Goal: Information Seeking & Learning: Learn about a topic

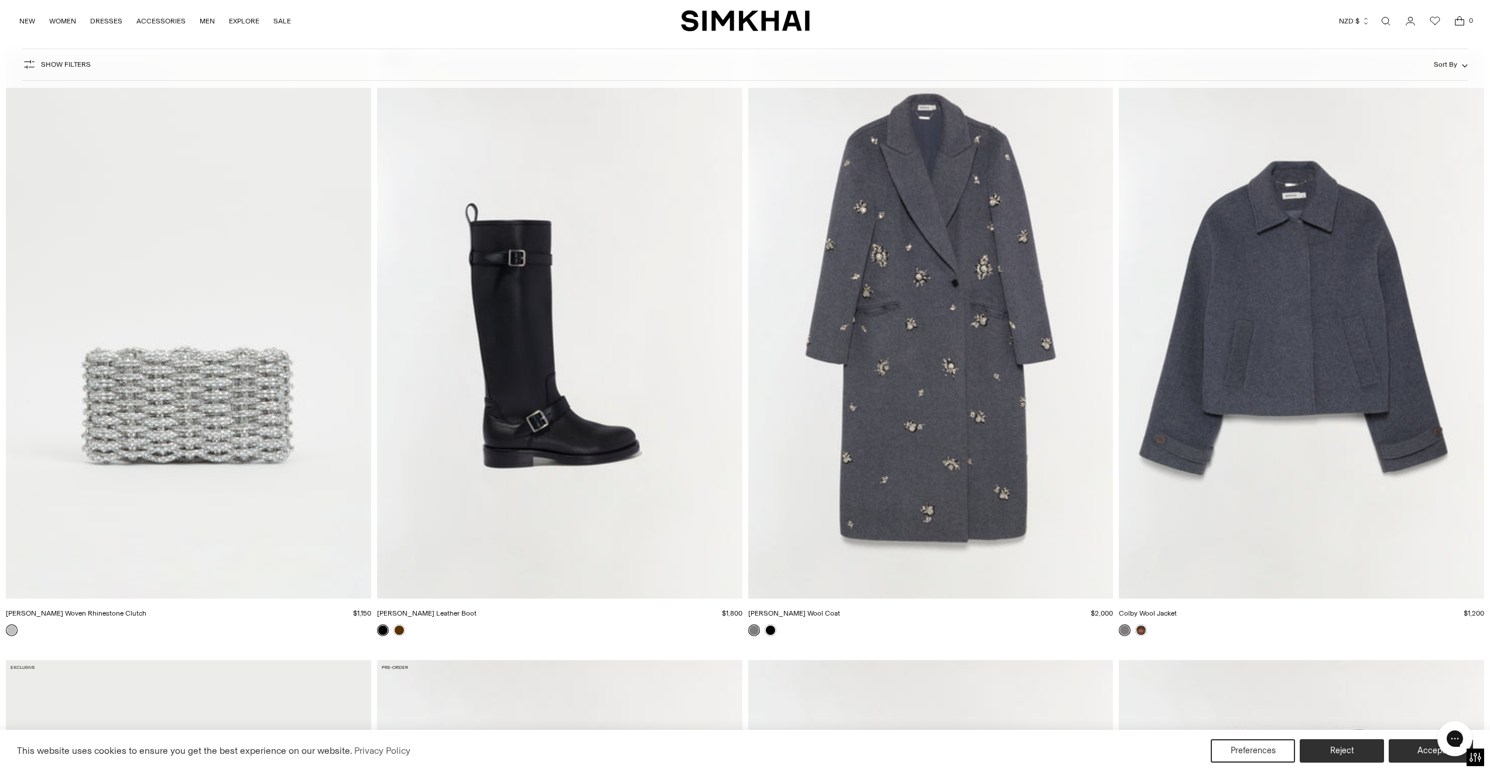
scroll to position [3770, 0]
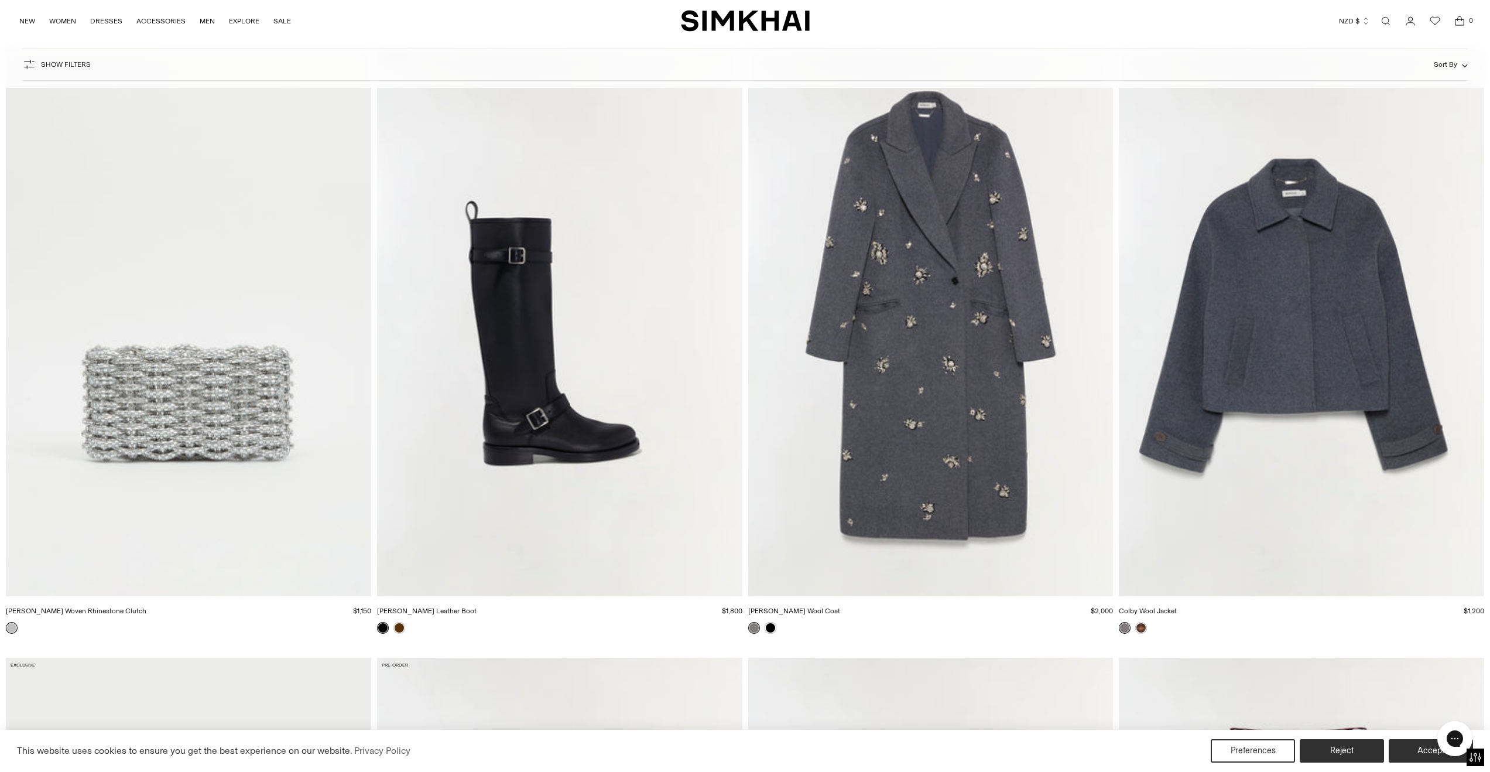
click at [0, 0] on img "Colby Wool Jacket" at bounding box center [0, 0] width 0 height 0
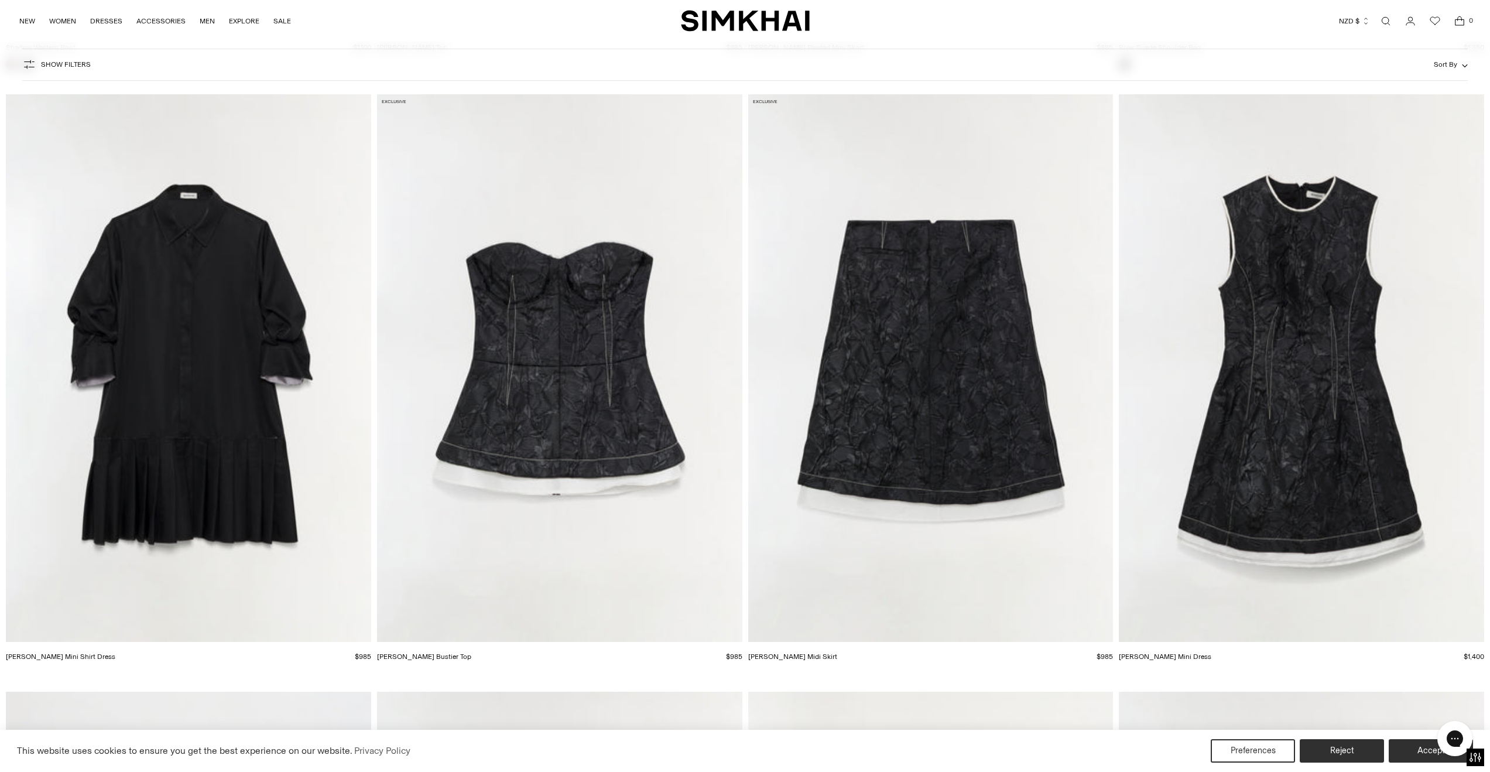
scroll to position [8599, 0]
click at [0, 0] on img "Regina Mini Shirt Dress" at bounding box center [0, 0] width 0 height 0
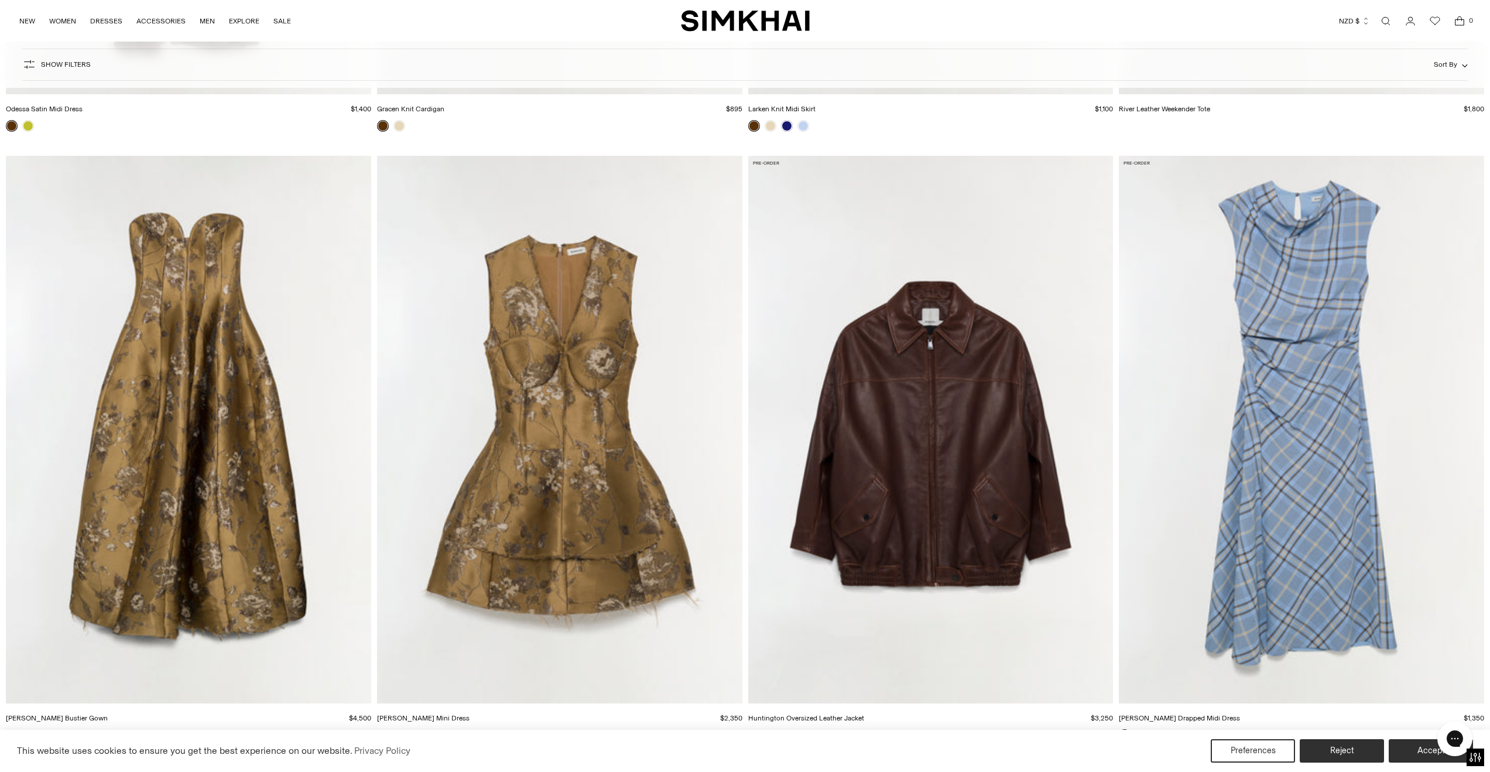
scroll to position [19518, 0]
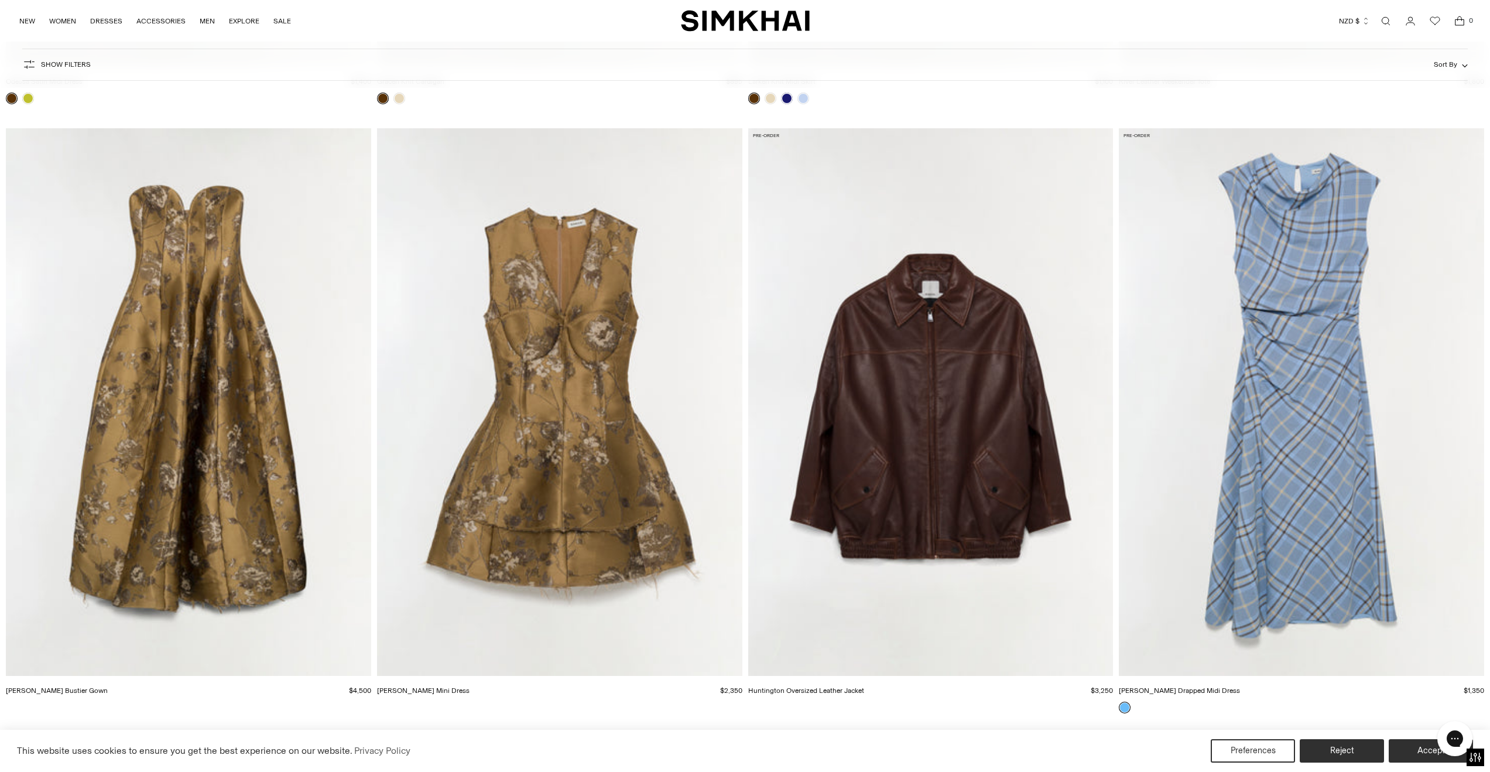
click at [0, 0] on img "Burke Drapped Midi Dress" at bounding box center [0, 0] width 0 height 0
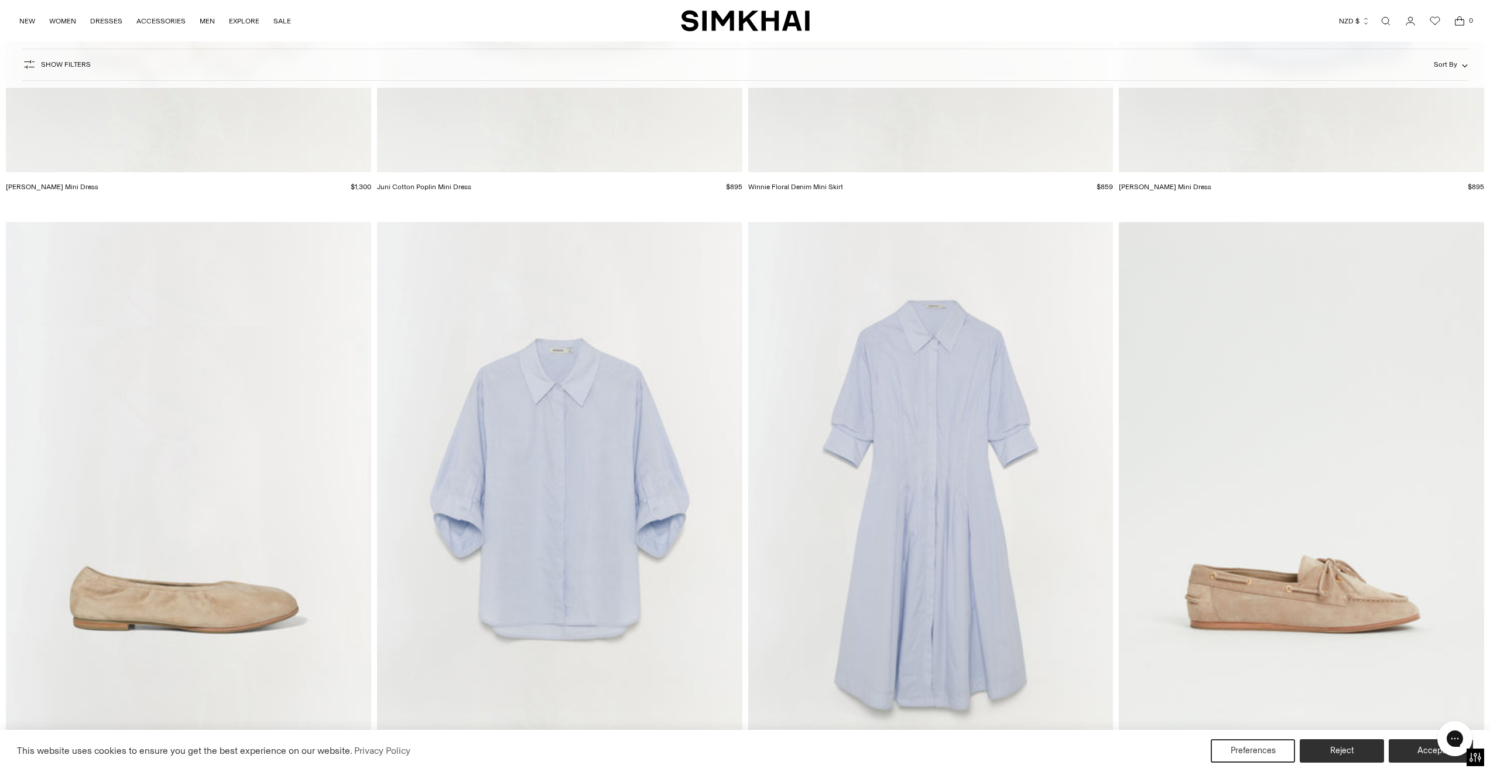
scroll to position [40265, 0]
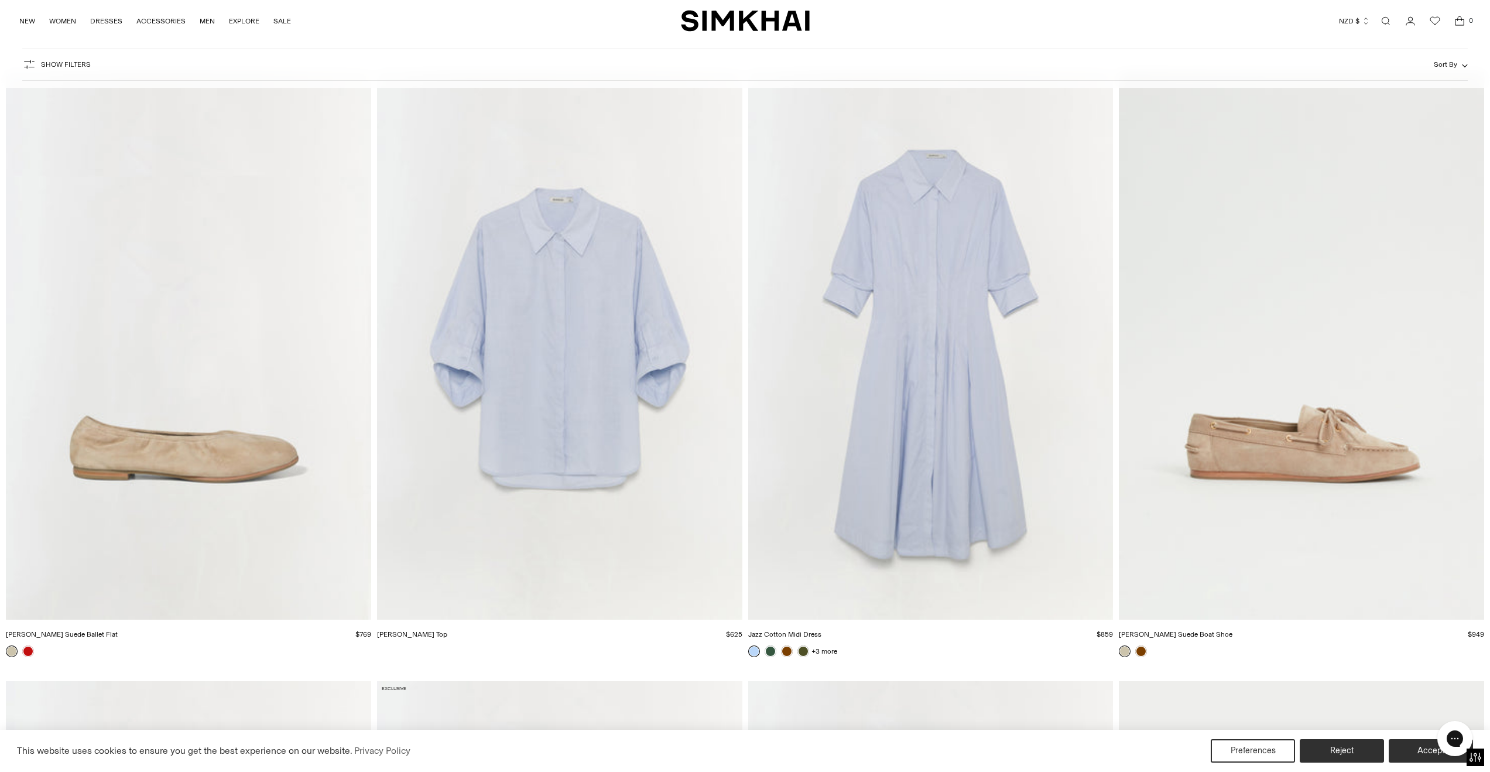
click at [0, 0] on img "Gemma Cotton Top" at bounding box center [0, 0] width 0 height 0
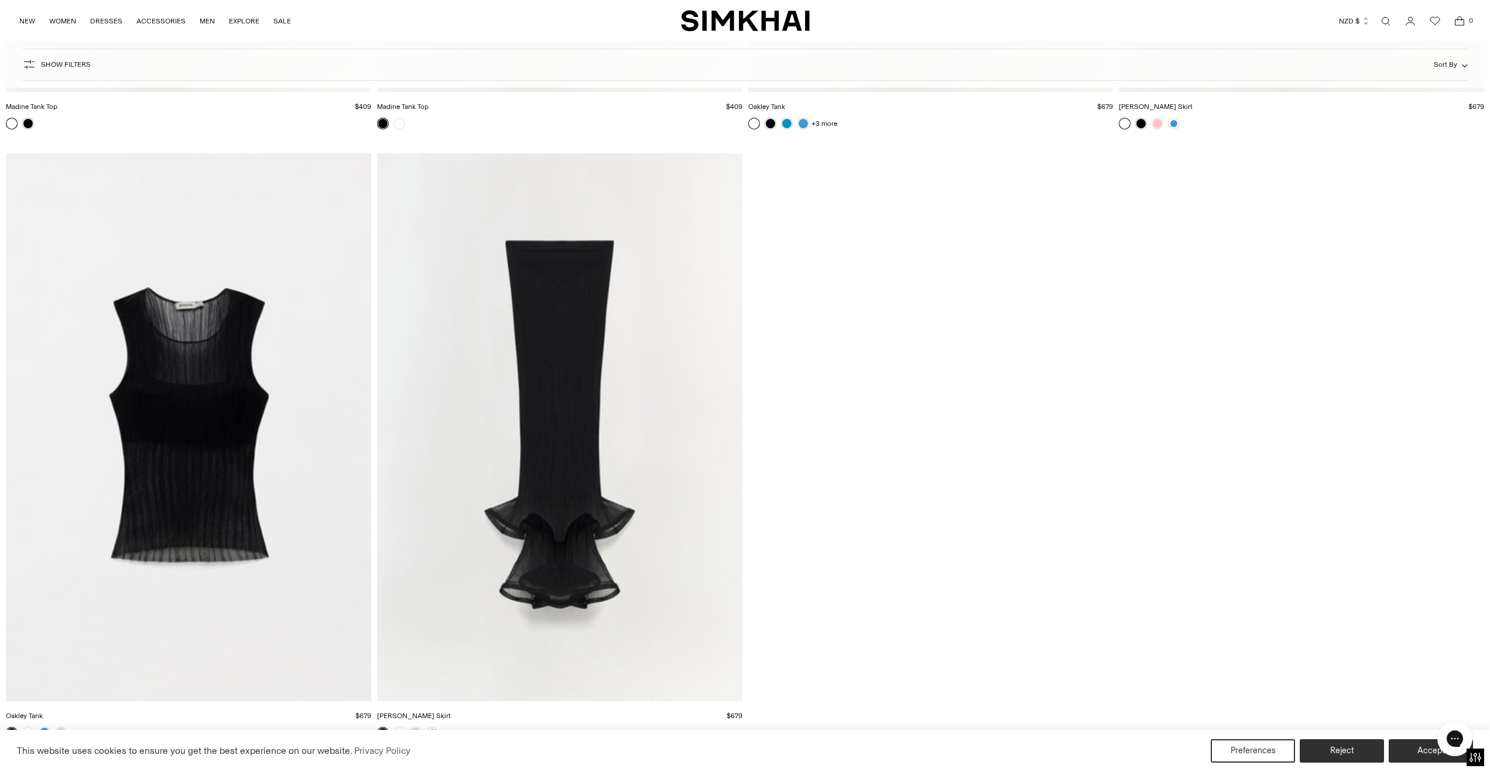
scroll to position [44072, 0]
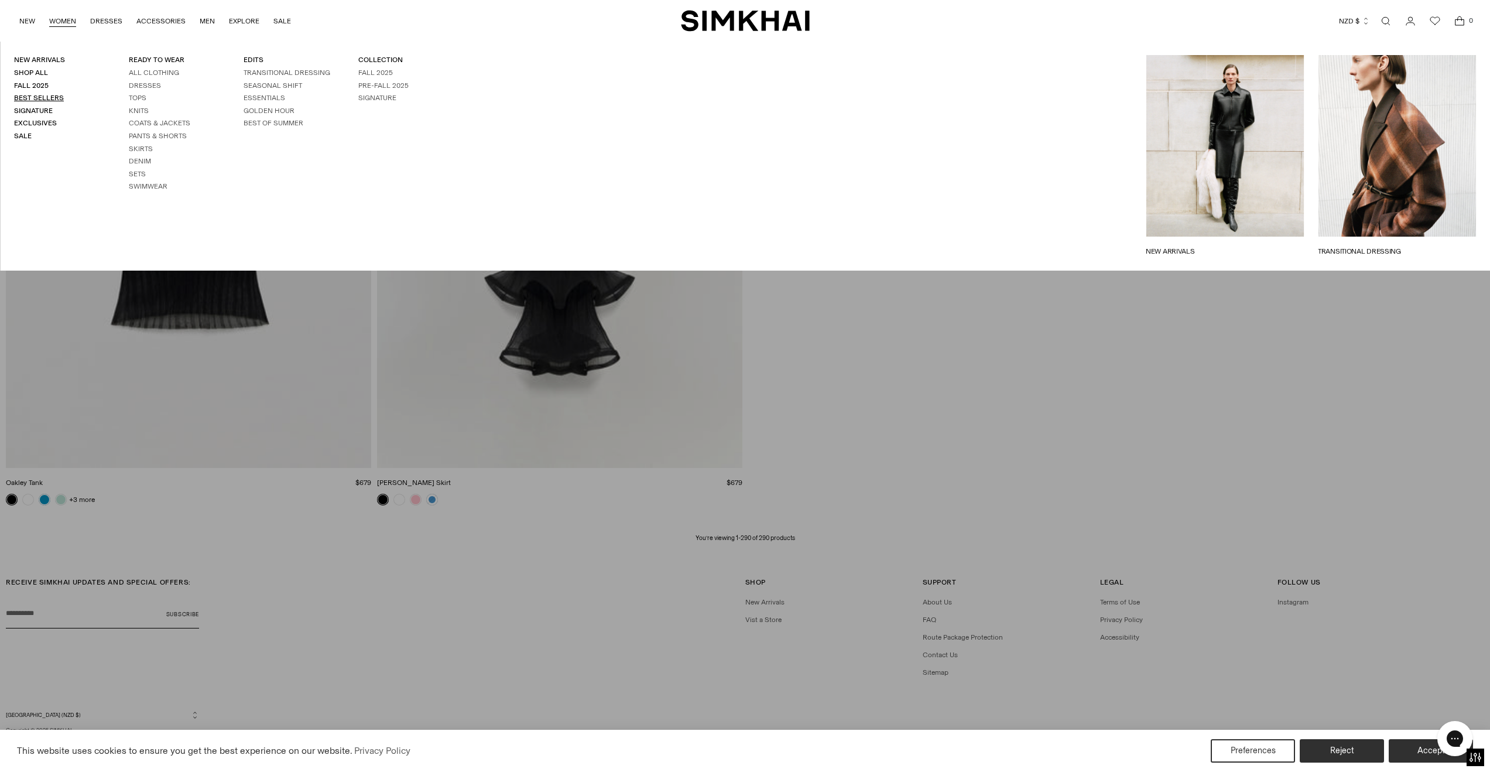
click at [37, 100] on link "Best Sellers" at bounding box center [39, 98] width 50 height 8
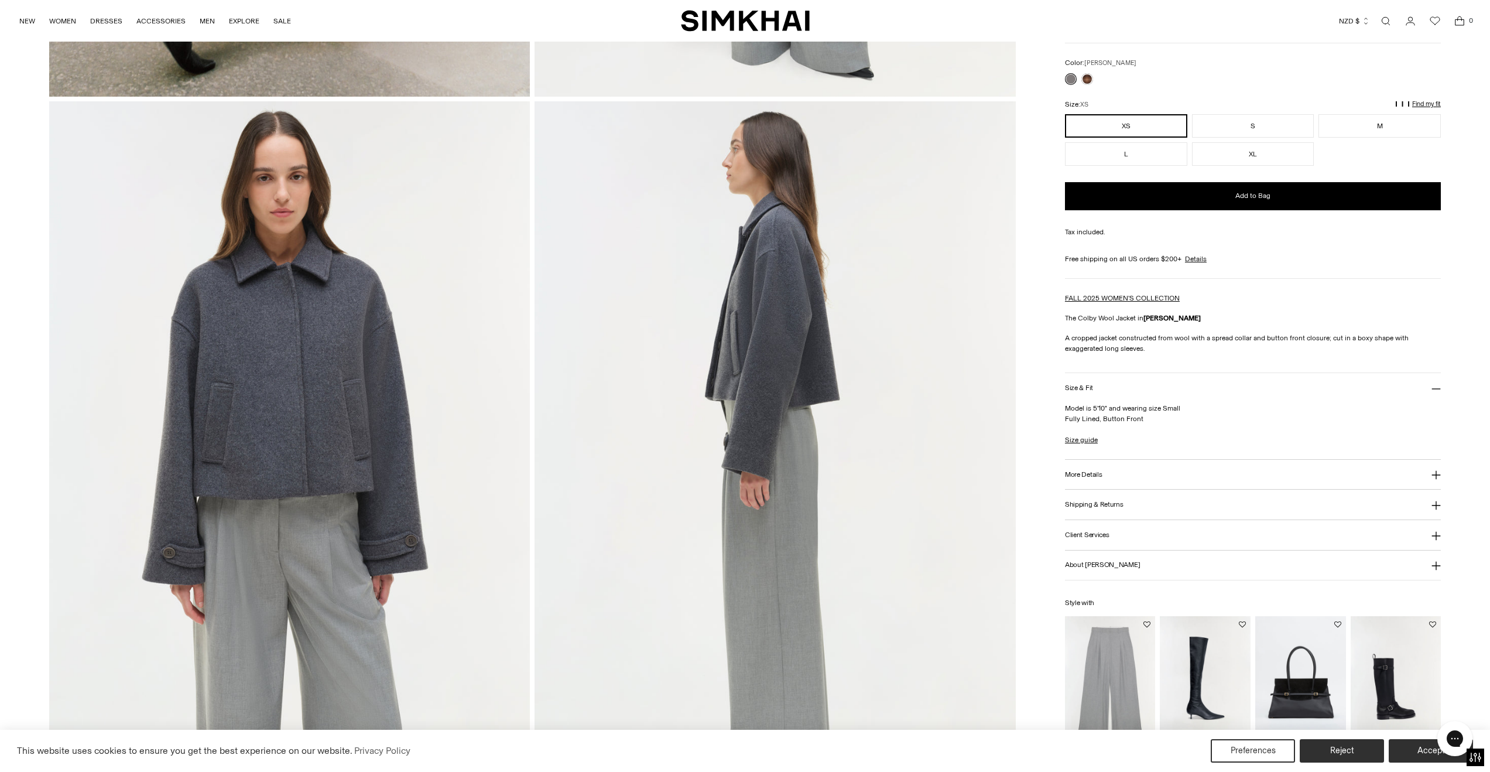
scroll to position [711, 0]
click at [1091, 475] on h3 "More Details" at bounding box center [1083, 474] width 37 height 8
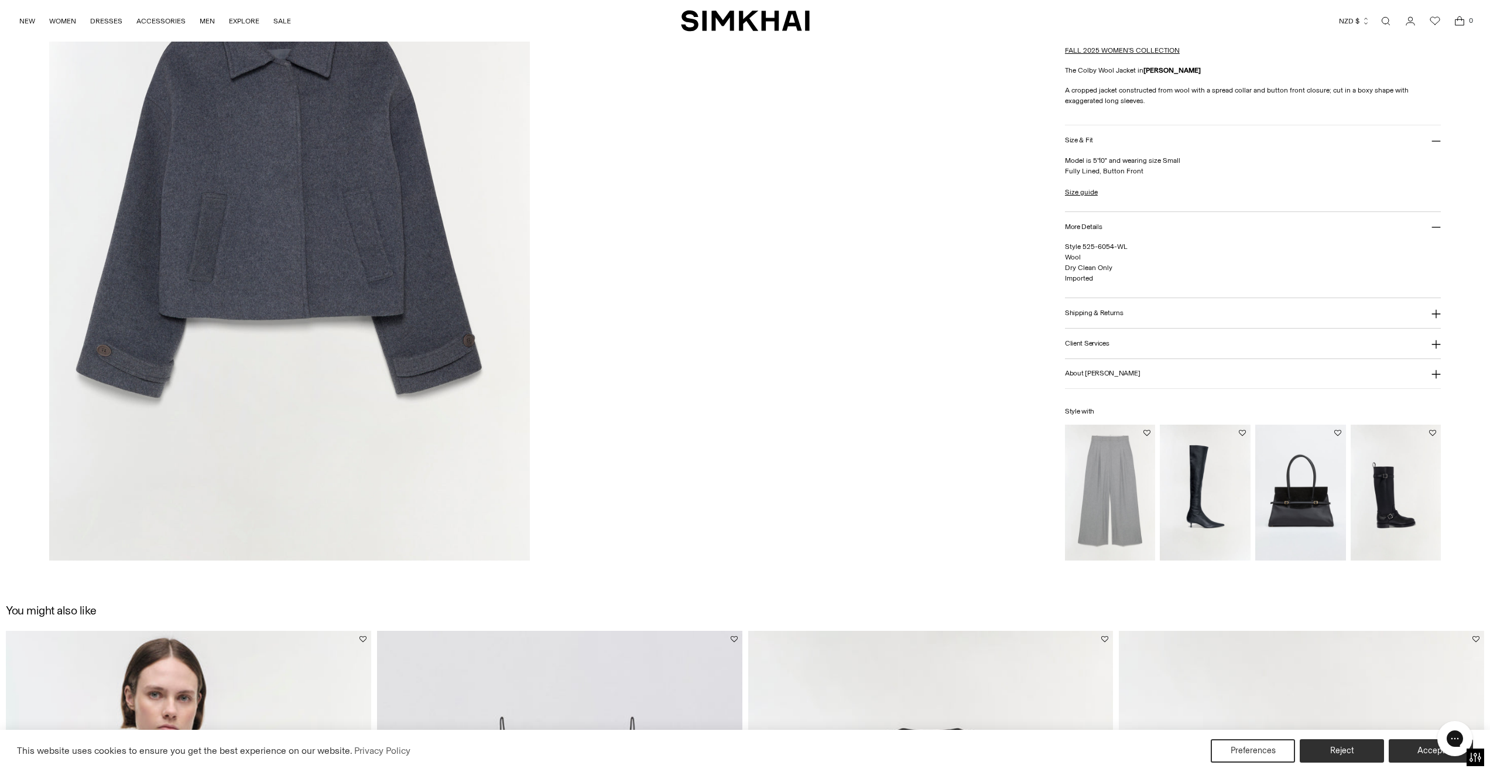
scroll to position [2425, 0]
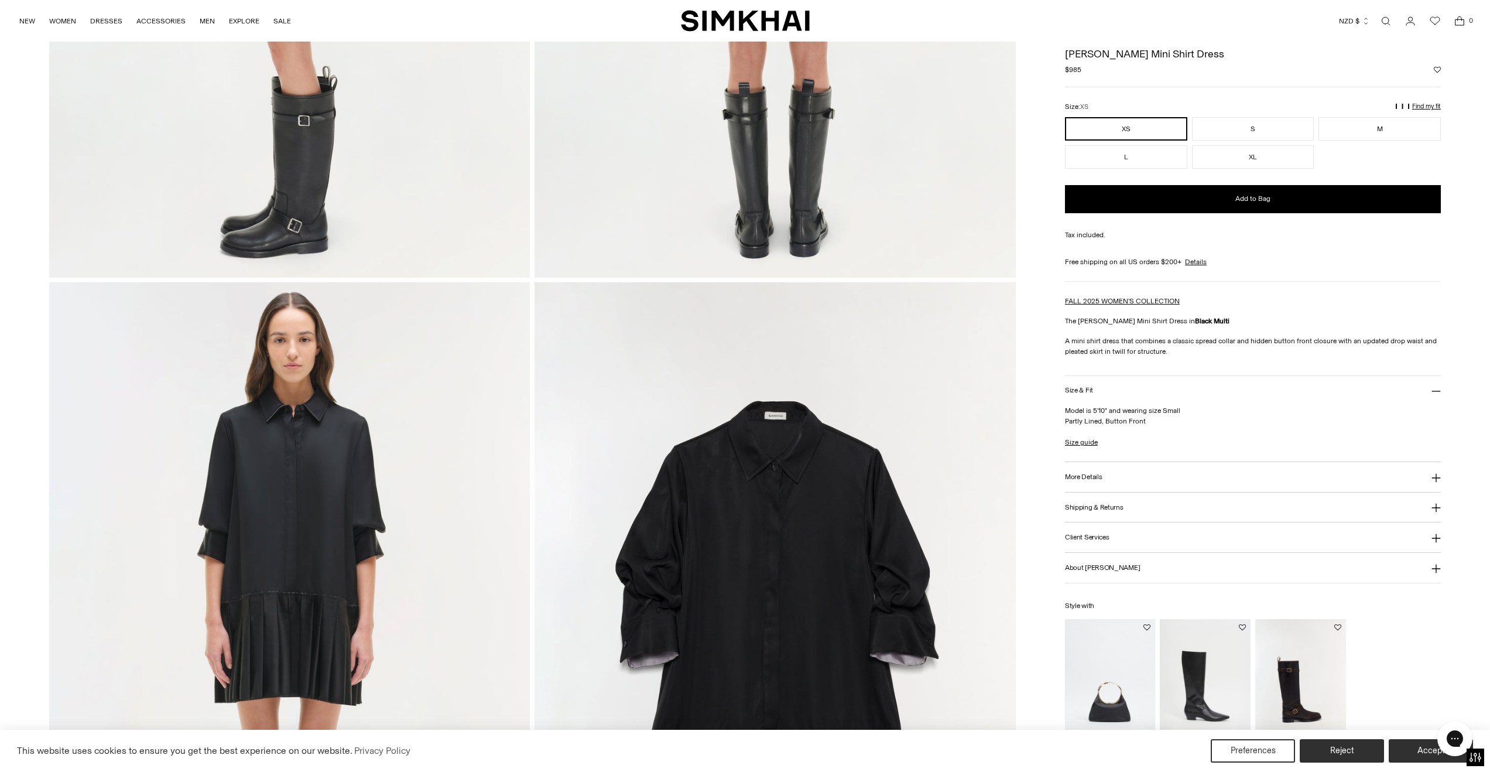
scroll to position [1459, 0]
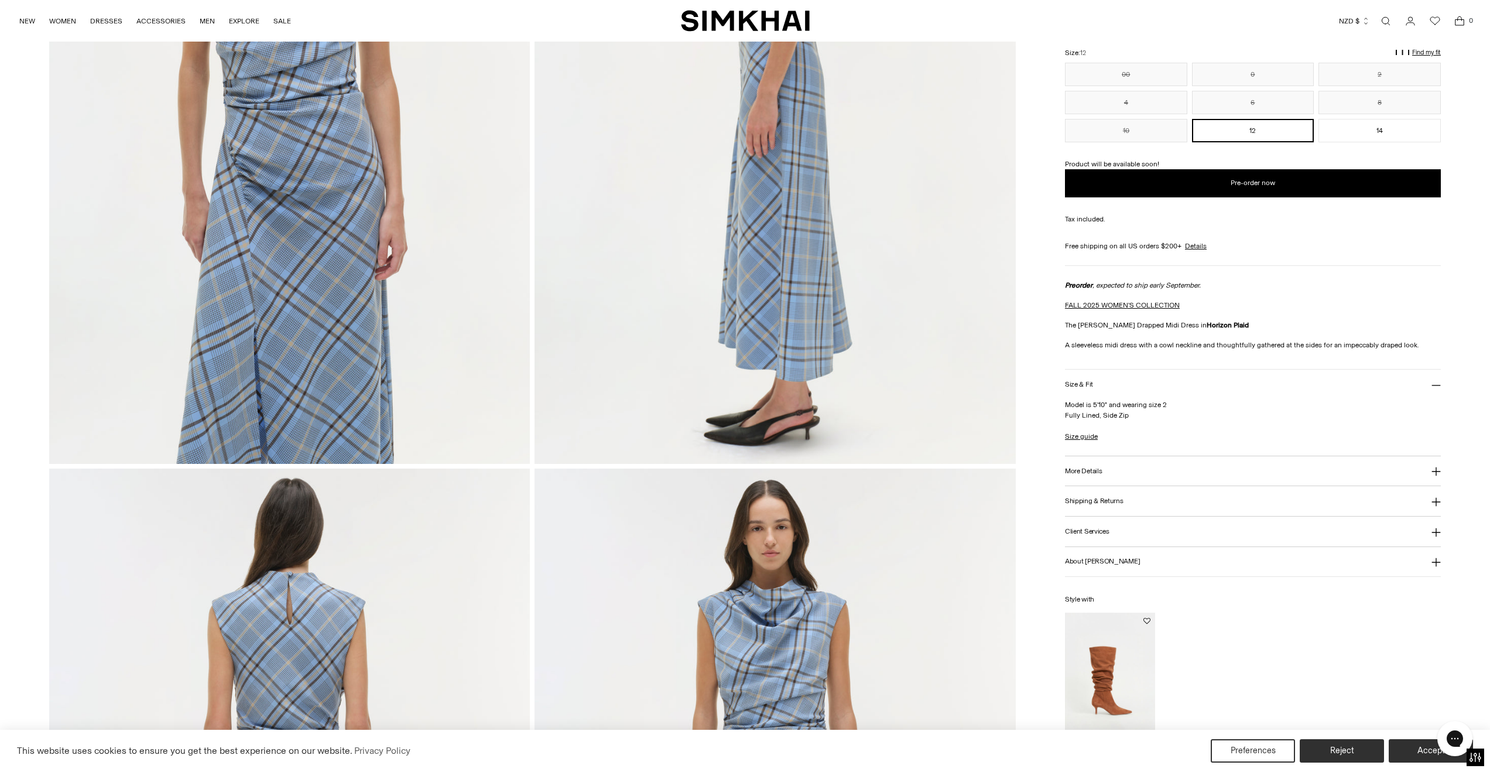
scroll to position [1070, 0]
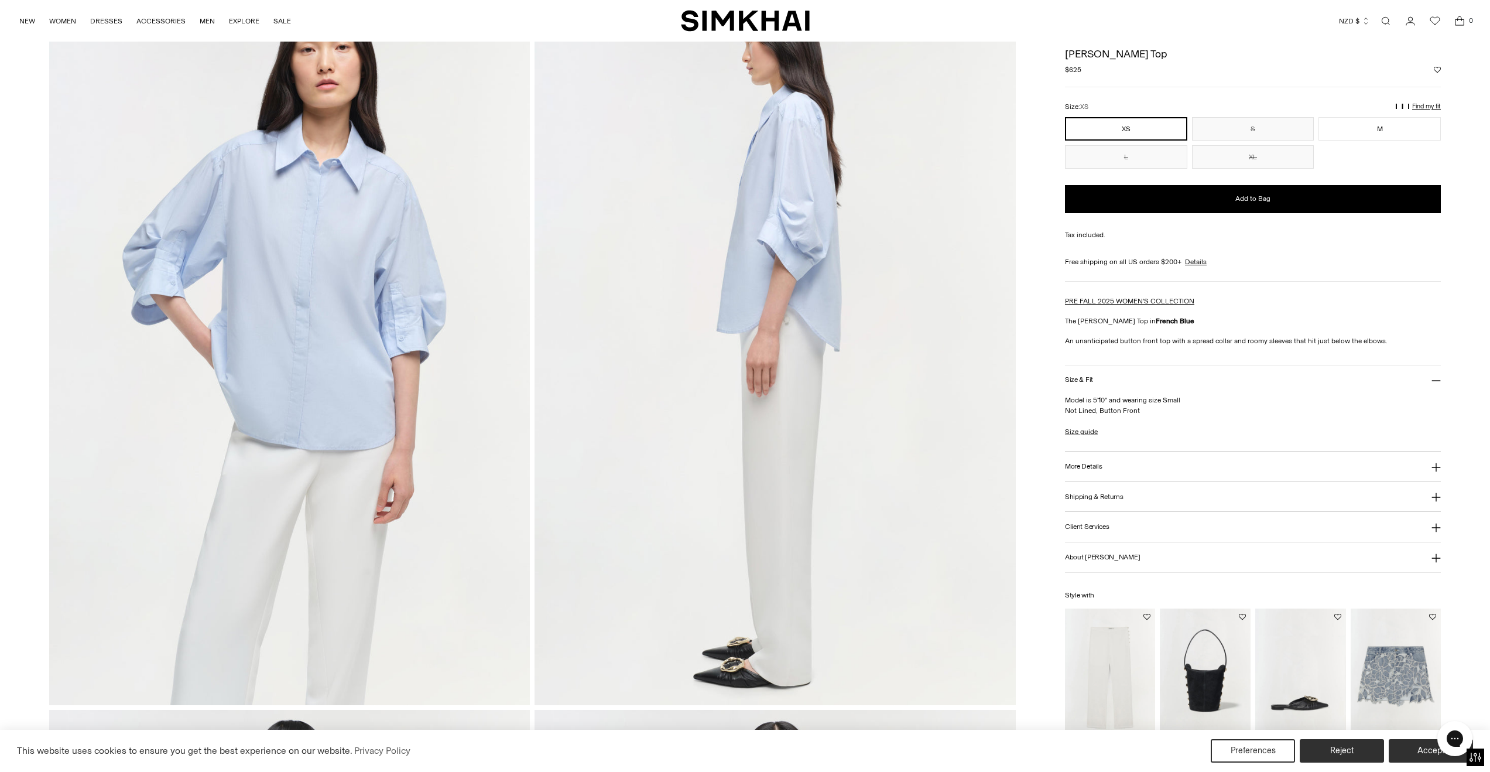
scroll to position [827, 0]
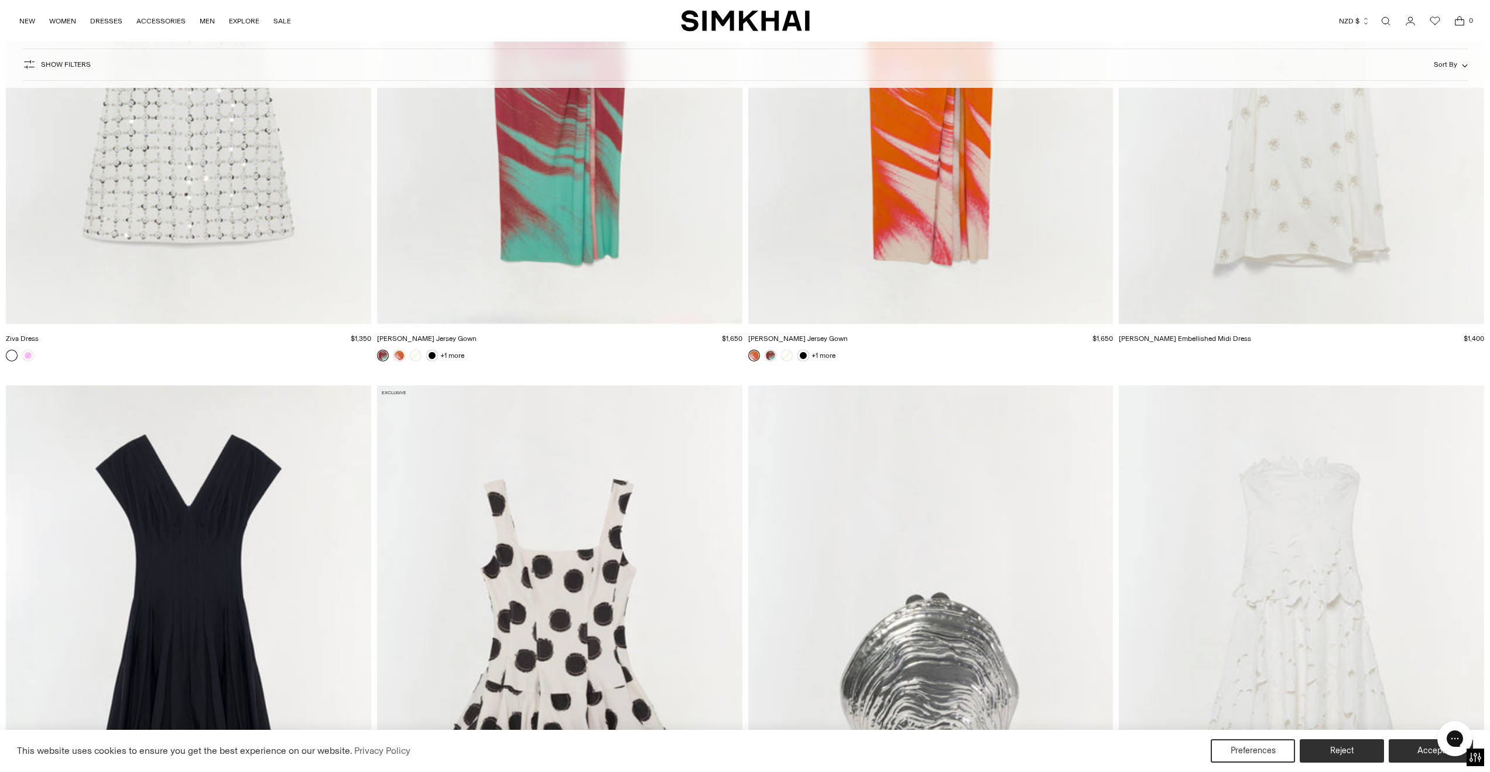
scroll to position [12577, 0]
